Goal: Information Seeking & Learning: Learn about a topic

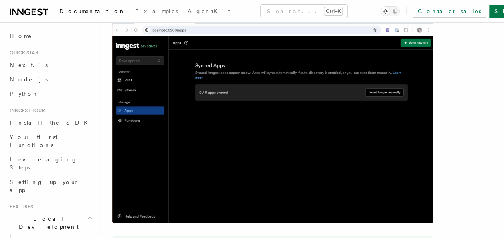
scroll to position [654, 0]
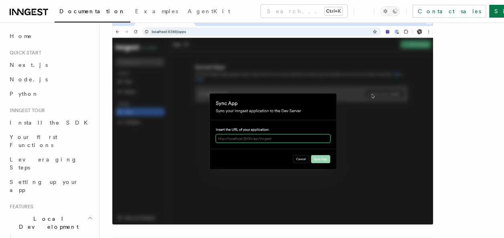
click at [269, 134] on img at bounding box center [272, 120] width 321 height 209
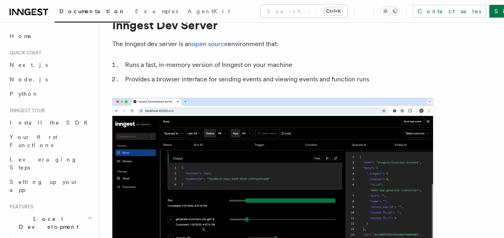
scroll to position [0, 0]
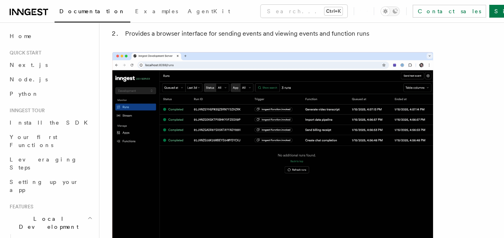
scroll to position [80, 0]
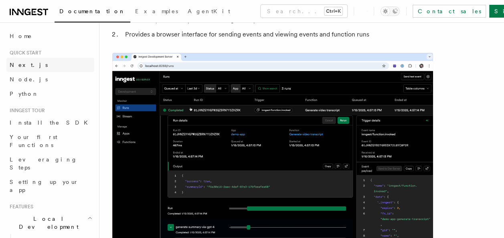
click at [18, 63] on span "Next.js" at bounding box center [29, 65] width 38 height 6
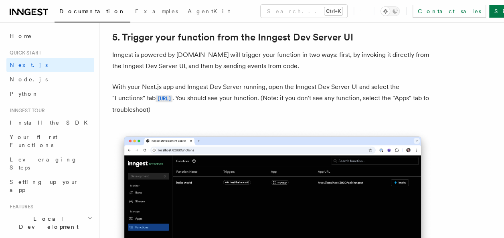
scroll to position [1859, 0]
